Goal: Navigation & Orientation: Find specific page/section

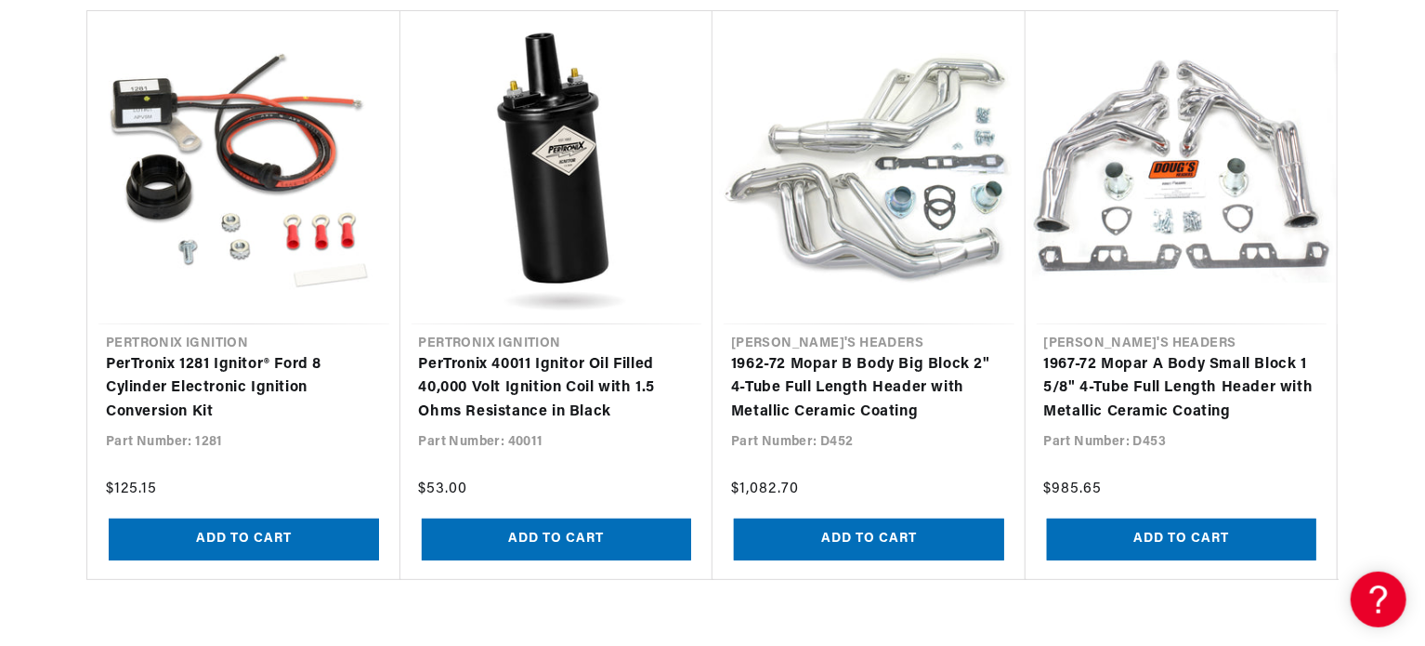
scroll to position [1946, 0]
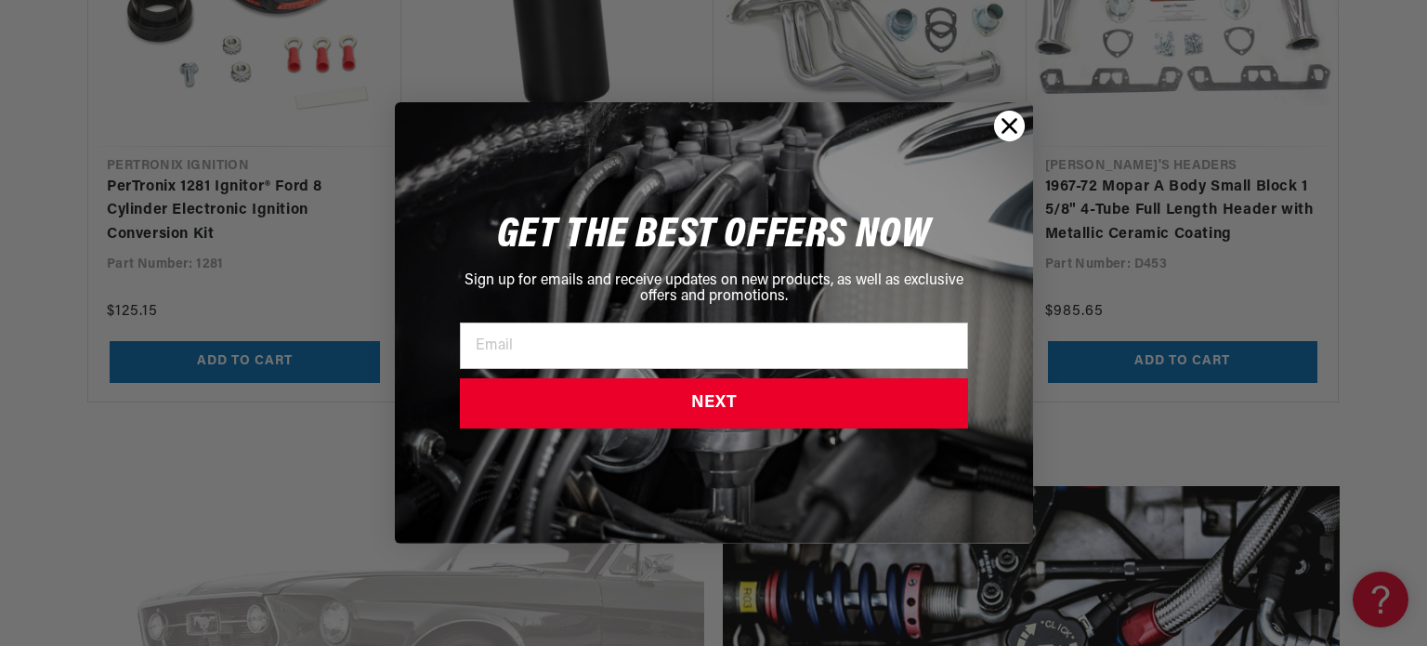
click at [1007, 122] on circle "Close dialog" at bounding box center [1008, 126] width 31 height 31
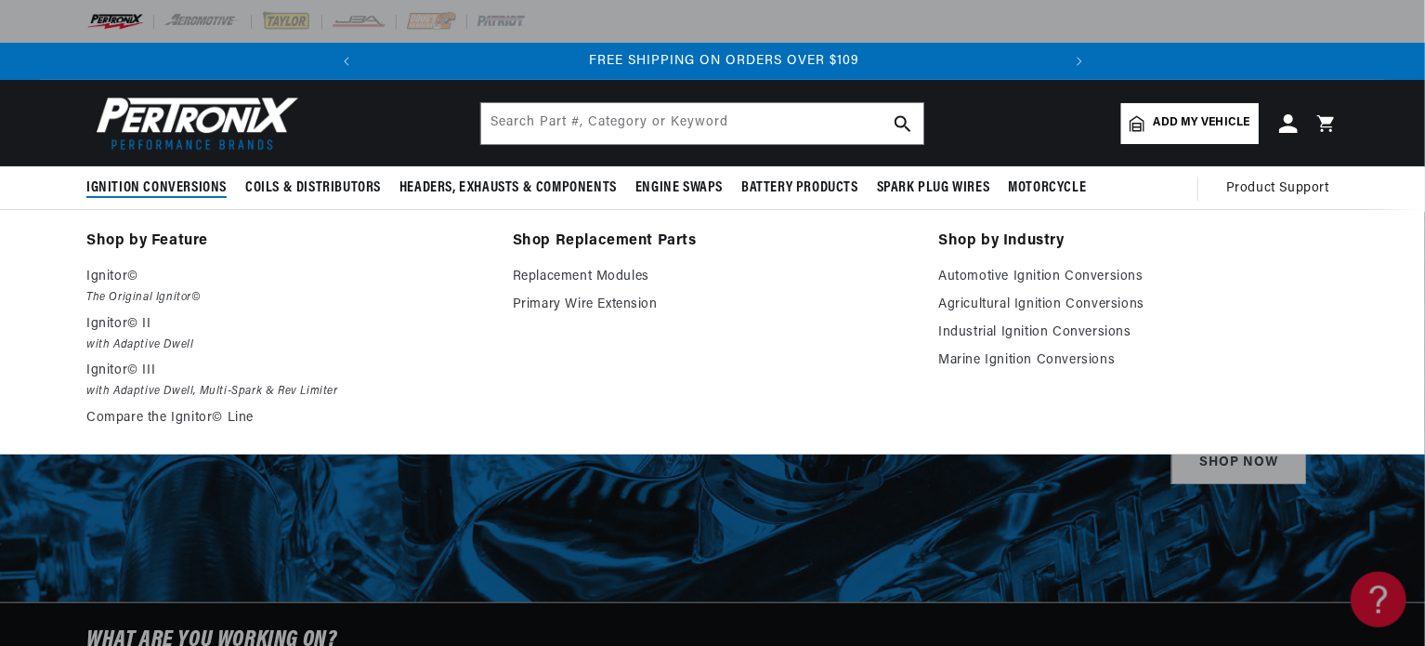
scroll to position [0, 693]
click at [123, 270] on p "Ignitor©" at bounding box center [286, 277] width 400 height 22
